Goal: Answer question/provide support: Answer question/provide support

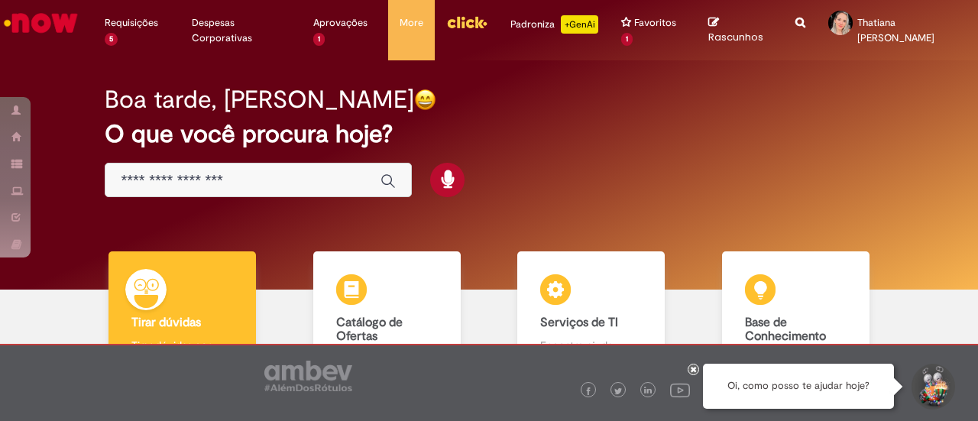
click at [795, 24] on icon "Search from all sources" at bounding box center [800, 13] width 10 height 27
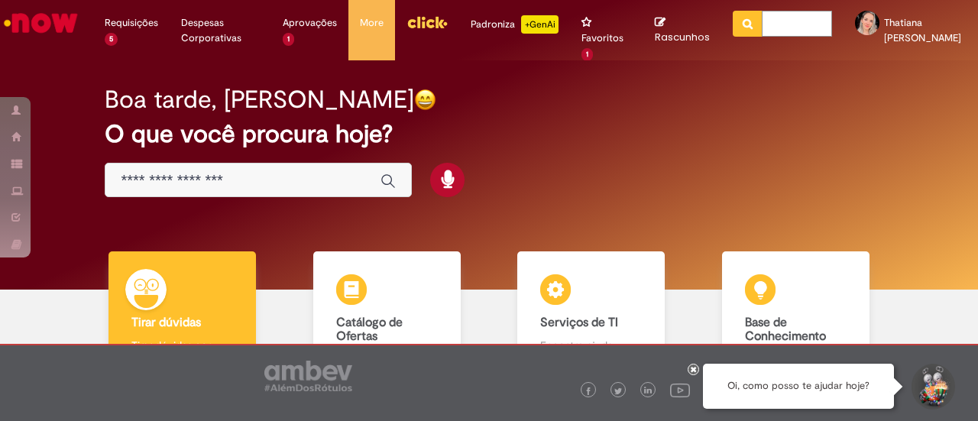
click at [787, 24] on input "text" at bounding box center [797, 24] width 70 height 26
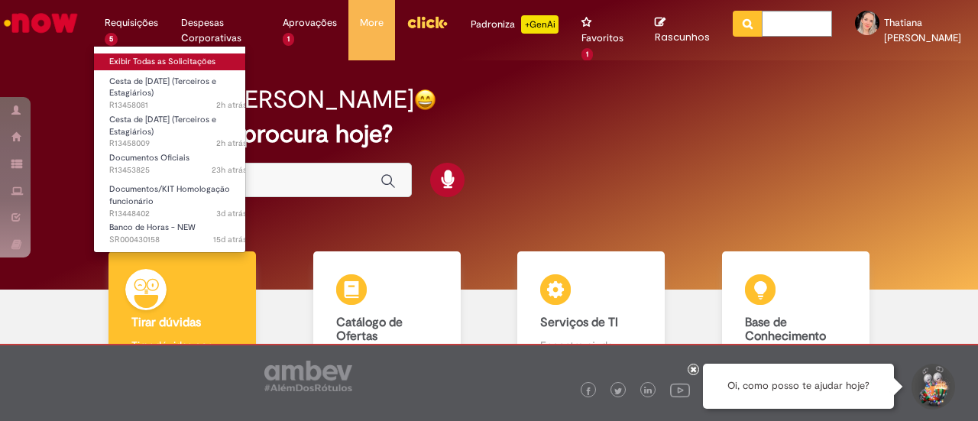
click at [141, 60] on link "Exibir Todas as Solicitações" at bounding box center [178, 61] width 168 height 17
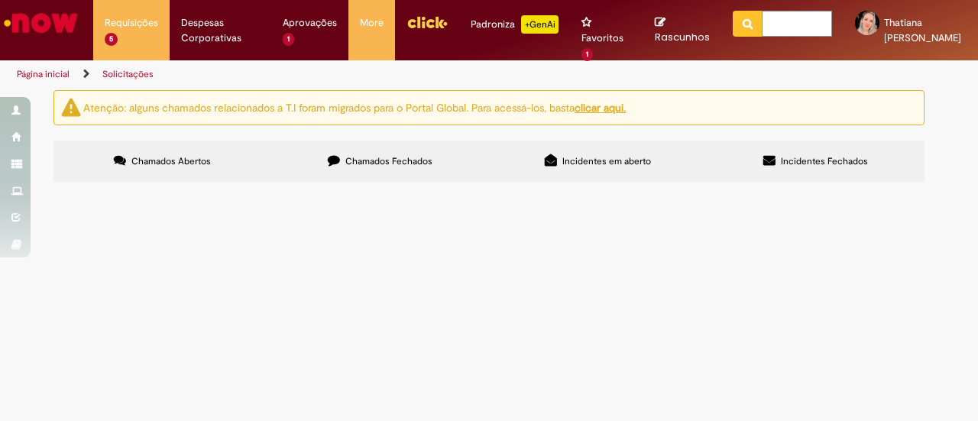
scroll to position [76, 0]
click at [0, 0] on span "Boa tarde! A ex funcionária ANA DEL [PERSON_NAME], desligada dia [DATE], entrou…" at bounding box center [0, 0] width 0 height 0
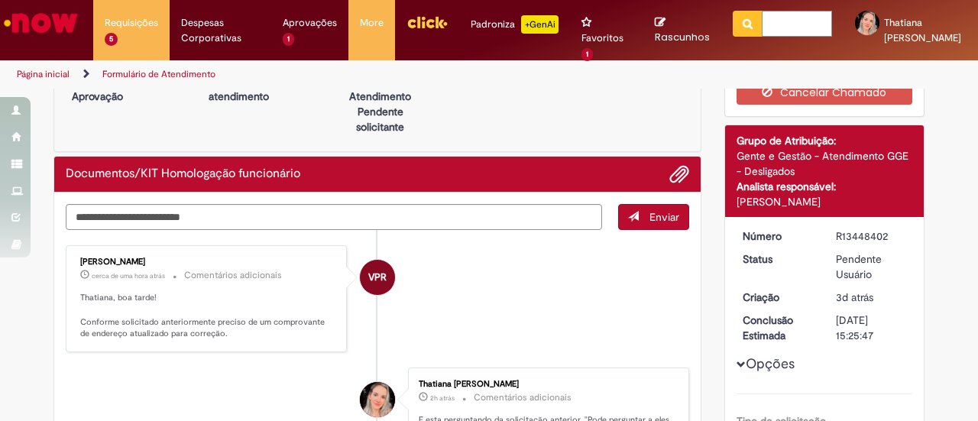
scroll to position [76, 0]
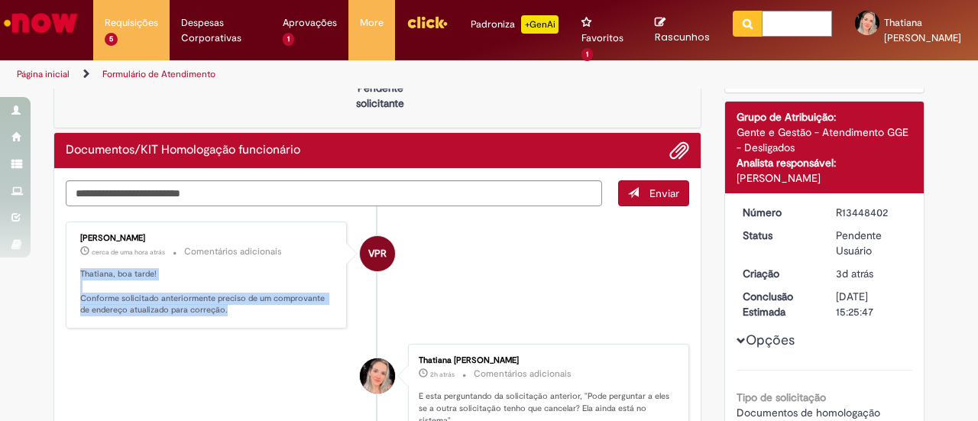
drag, startPoint x: 215, startPoint y: 306, endPoint x: 73, endPoint y: 265, distance: 147.9
click at [73, 265] on div "[PERSON_NAME] cerca de uma hora atrás cerca de uma hora atrás Comentários adici…" at bounding box center [206, 275] width 272 height 98
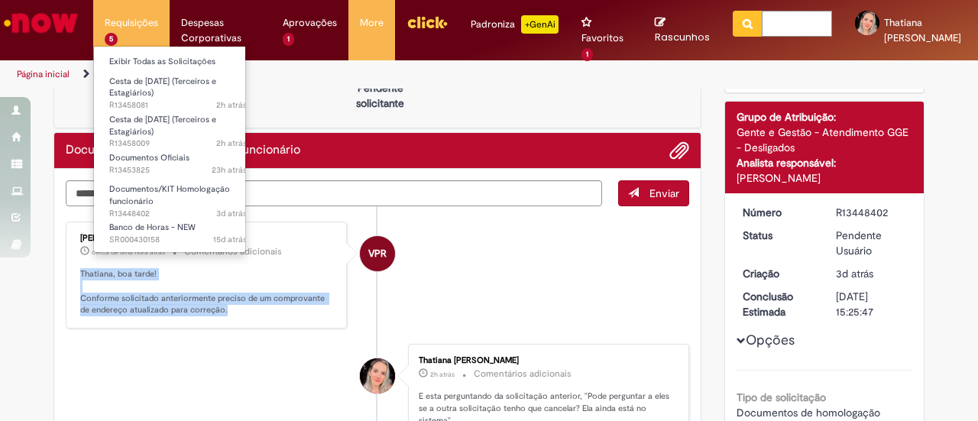
copy p "Thatiana, boa tarde! Conforme solicitado anteriormente preciso de um comprovant…"
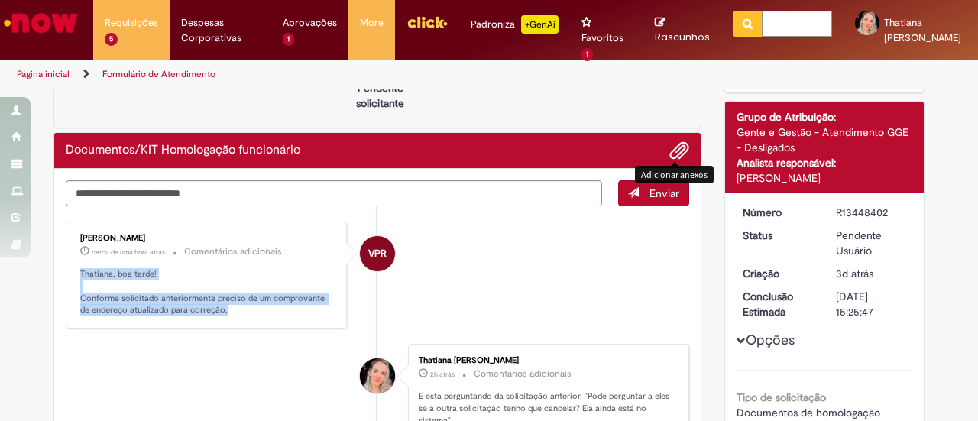
click at [680, 148] on span "Adicionar anexos" at bounding box center [679, 151] width 18 height 18
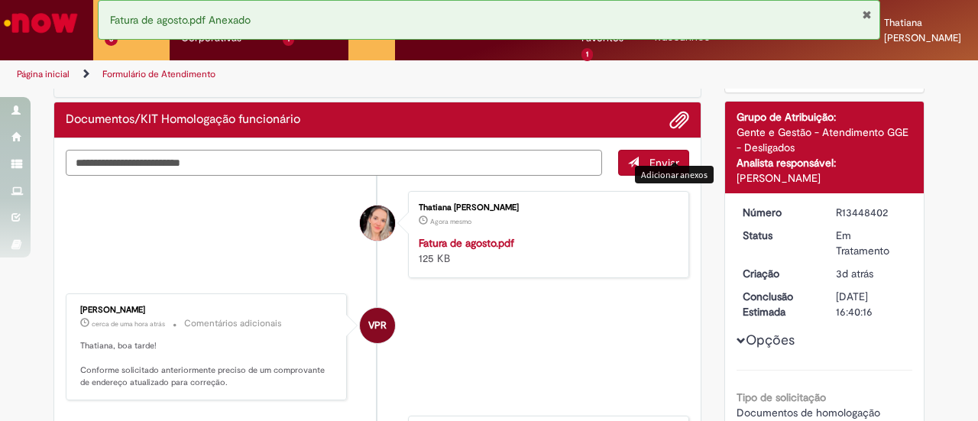
click at [295, 153] on textarea "Digite sua mensagem aqui..." at bounding box center [334, 162] width 536 height 25
type textarea "*****"
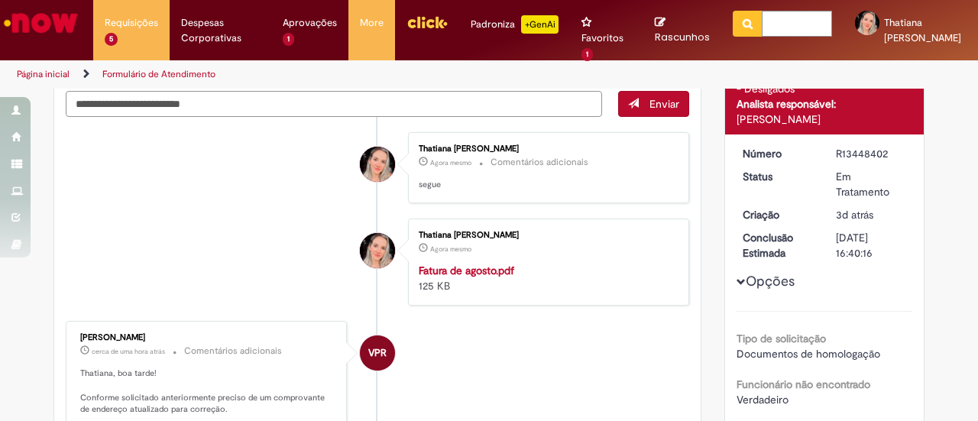
scroll to position [0, 0]
